Goal: Task Accomplishment & Management: Manage account settings

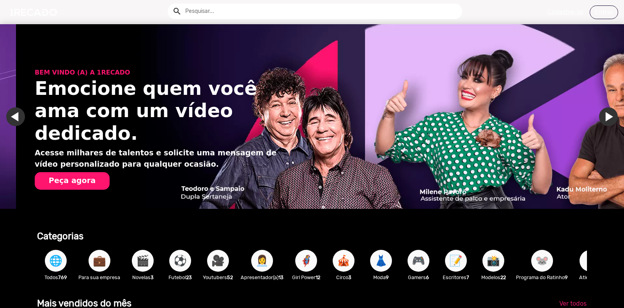
scroll to position [0, 1235]
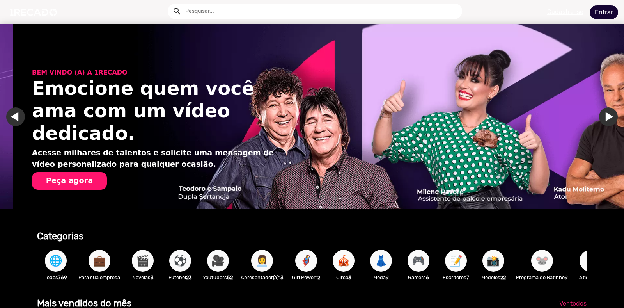
click at [601, 11] on link "Entrar" at bounding box center [604, 12] width 28 height 14
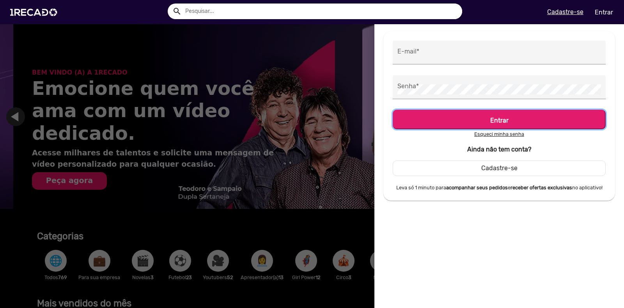
scroll to position [0, 1852]
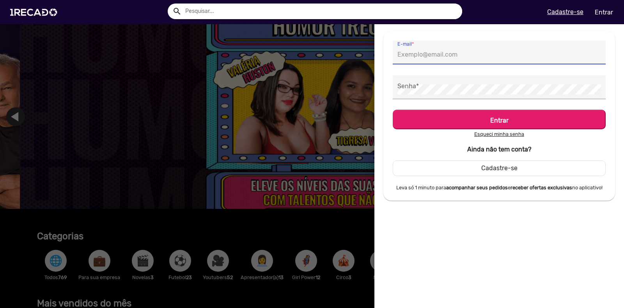
click at [417, 56] on input "E-mail *" at bounding box center [499, 55] width 204 height 10
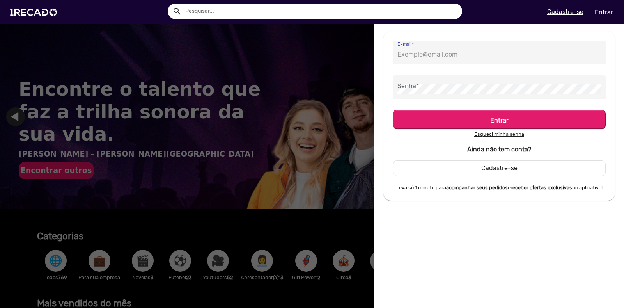
type input "[EMAIL_ADDRESS][DOMAIN_NAME]"
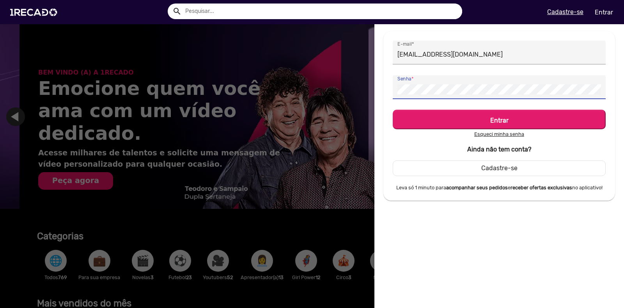
scroll to position [0, 1235]
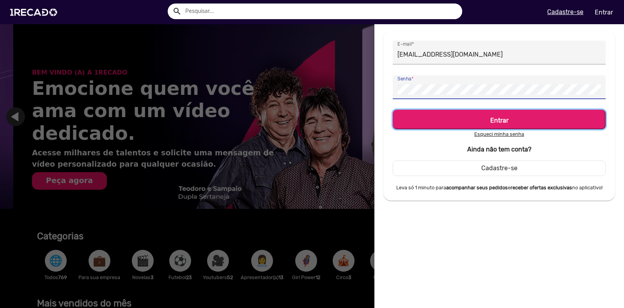
click at [473, 117] on h5 "Entrar" at bounding box center [499, 118] width 199 height 11
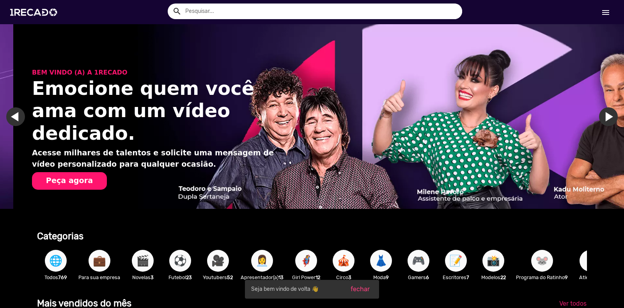
scroll to position [0, 1852]
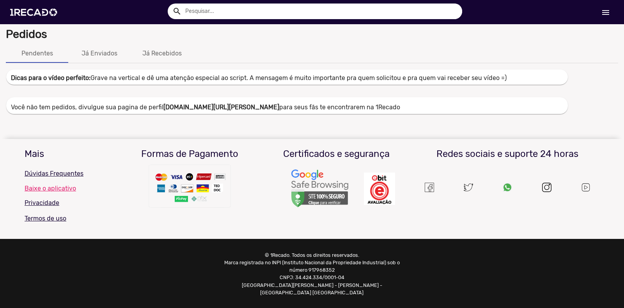
click at [601, 12] on link "menu" at bounding box center [605, 12] width 25 height 14
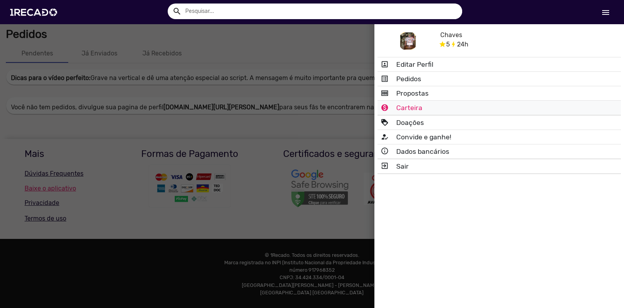
click at [407, 109] on link "monetization_on_outlined Carteira" at bounding box center [498, 108] width 243 height 14
